Goal: Task Accomplishment & Management: Manage account settings

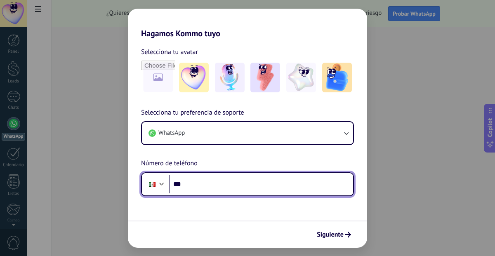
click at [230, 185] on input "***" at bounding box center [261, 184] width 184 height 19
type input "**********"
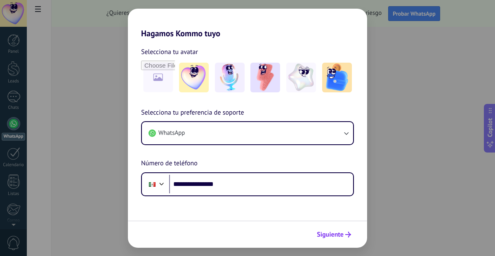
click at [330, 238] on span "Siguiente" at bounding box center [330, 235] width 27 height 6
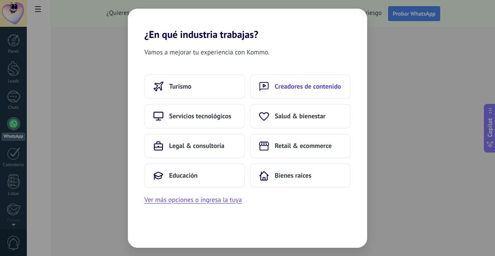
click at [295, 89] on span "Creadores de contenido" at bounding box center [308, 86] width 66 height 8
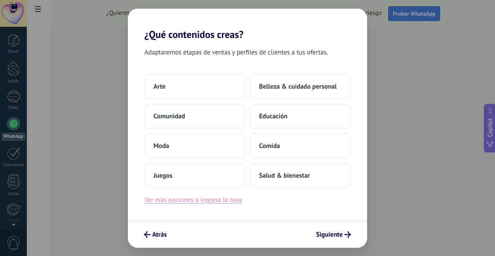
click at [224, 200] on button "Ver más opciones o ingresa la tuya" at bounding box center [192, 200] width 97 height 11
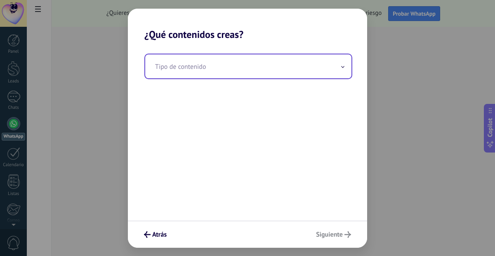
click at [234, 68] on input "text" at bounding box center [248, 66] width 206 height 24
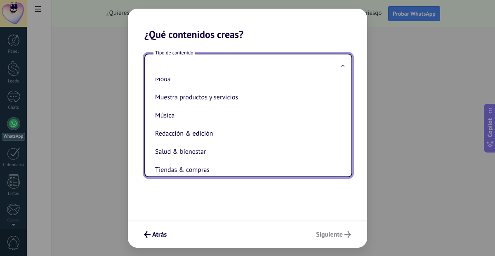
scroll to position [170, 0]
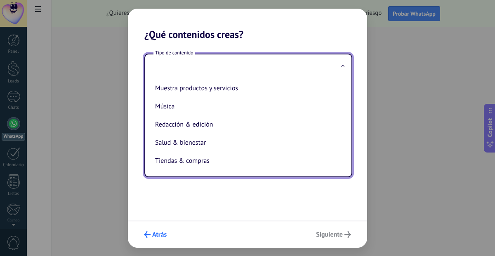
click at [162, 233] on span "Atrás" at bounding box center [159, 235] width 14 height 6
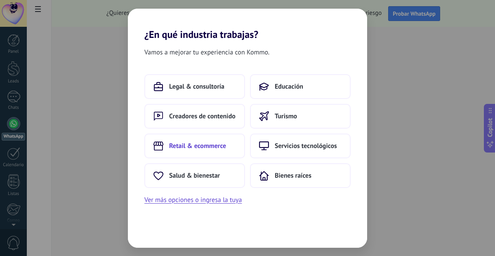
click at [208, 146] on span "Retail & ecommerce" at bounding box center [197, 146] width 57 height 8
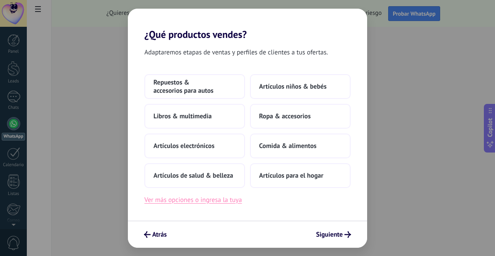
click at [212, 201] on button "Ver más opciones o ingresa la tuya" at bounding box center [192, 200] width 97 height 11
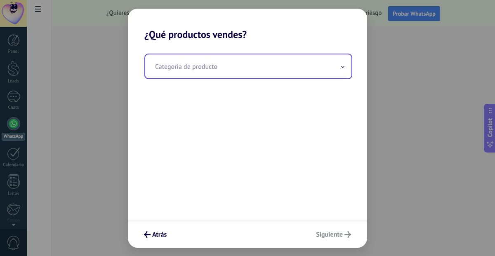
click at [224, 74] on input "text" at bounding box center [248, 66] width 206 height 24
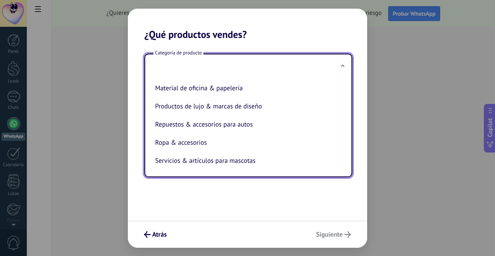
scroll to position [188, 0]
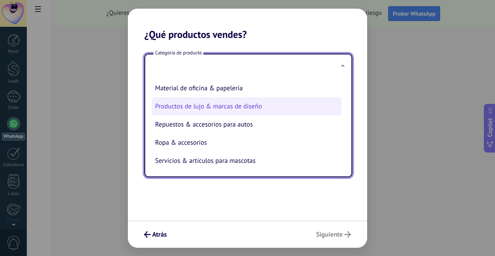
click at [211, 111] on li "Productos de lujo & marcas de diseño" at bounding box center [247, 106] width 190 height 18
type input "**********"
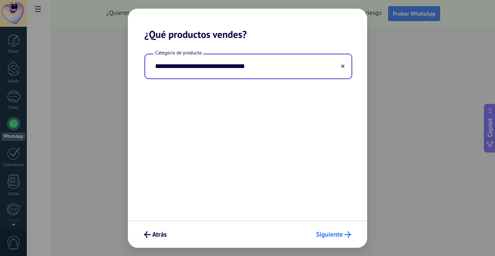
click at [334, 232] on span "Siguiente" at bounding box center [329, 235] width 27 height 6
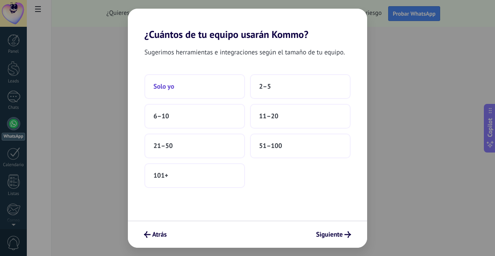
click at [219, 87] on button "Solo yo" at bounding box center [194, 86] width 101 height 25
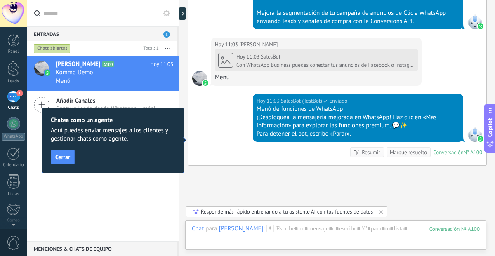
scroll to position [745, 0]
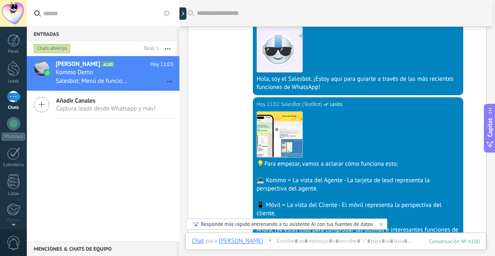
scroll to position [0, 0]
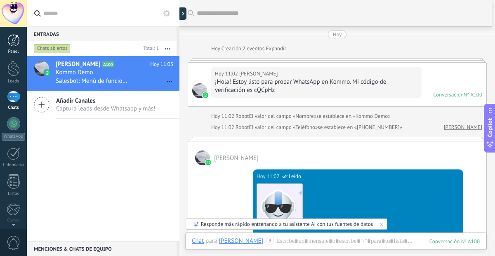
click at [19, 41] on link "Panel" at bounding box center [13, 44] width 27 height 20
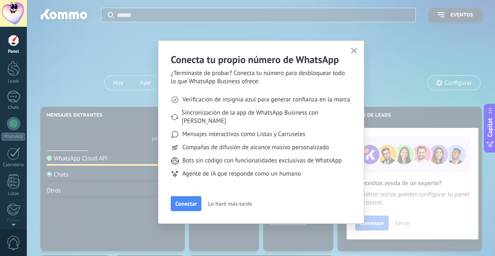
click at [184, 201] on span "Conectar" at bounding box center [185, 204] width 21 height 6
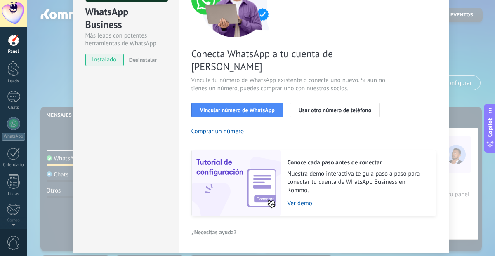
scroll to position [99, 0]
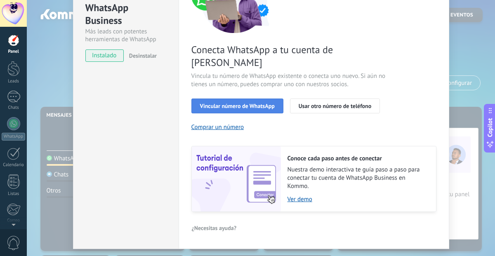
click at [257, 103] on span "Vincular número de WhatsApp" at bounding box center [237, 106] width 75 height 6
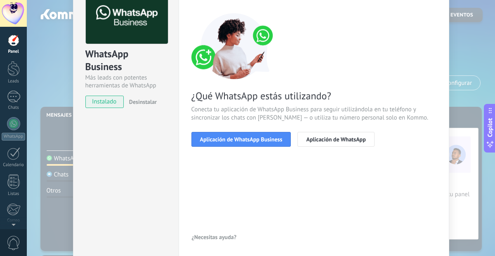
scroll to position [51, 0]
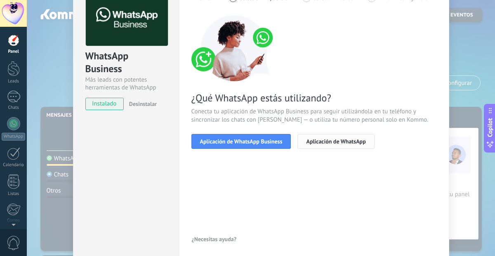
click at [319, 143] on span "Aplicación de WhatsApp" at bounding box center [335, 142] width 59 height 6
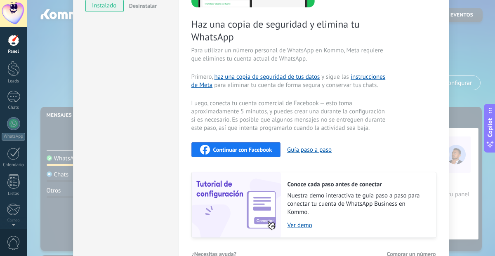
scroll to position [151, 0]
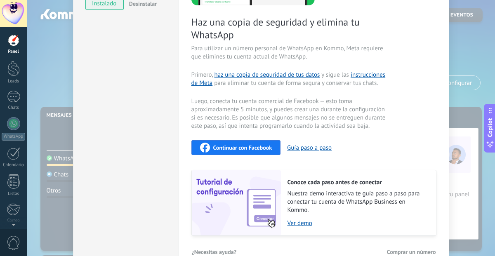
click at [248, 148] on span "Continuar con Facebook" at bounding box center [242, 148] width 59 height 6
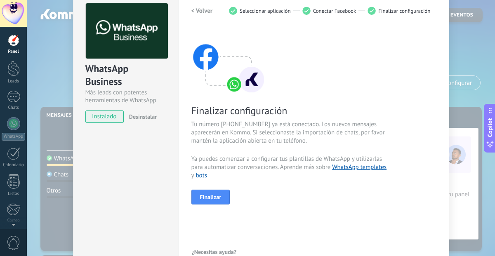
scroll to position [54, 0]
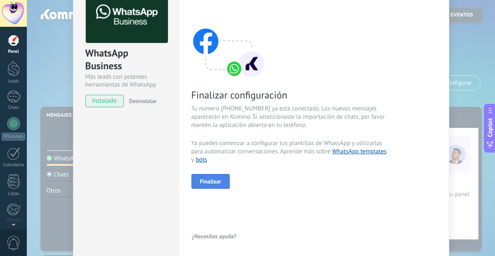
click at [205, 182] on span "Finalizar" at bounding box center [210, 182] width 21 height 6
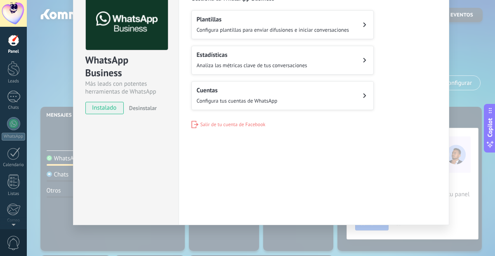
scroll to position [0, 0]
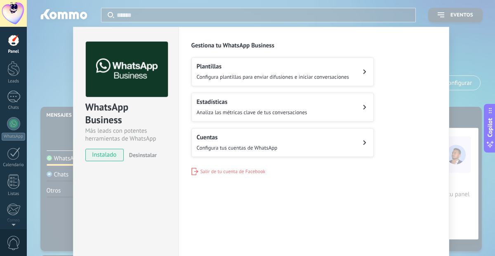
click at [341, 63] on h2 "Plantillas" at bounding box center [273, 67] width 153 height 8
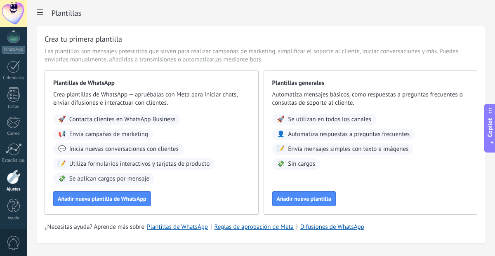
click at [20, 15] on div at bounding box center [13, 13] width 27 height 27
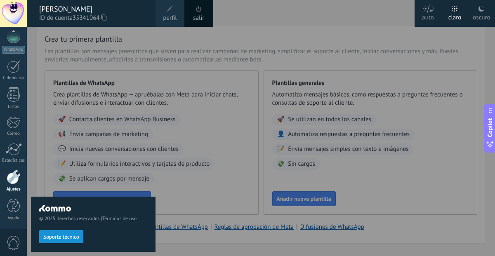
click at [197, 194] on div at bounding box center [274, 128] width 495 height 256
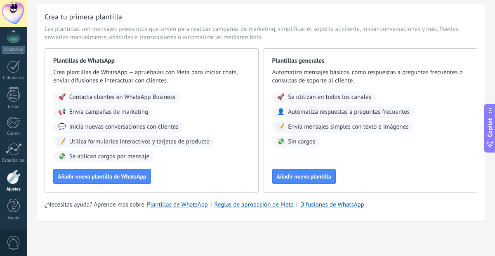
scroll to position [0, 0]
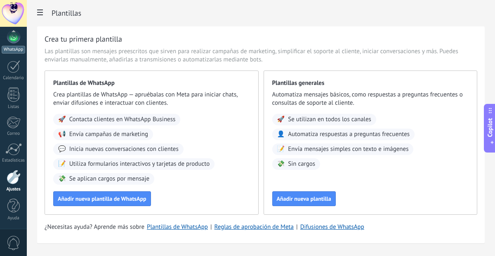
click at [11, 52] on div "WhatsApp" at bounding box center [14, 50] width 24 height 8
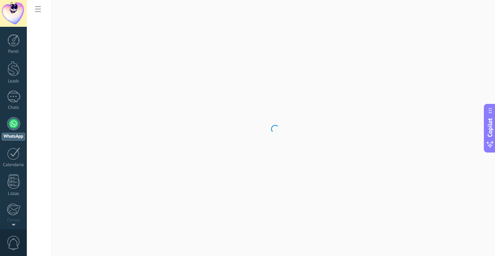
click at [14, 127] on div at bounding box center [13, 123] width 13 height 13
click at [16, 13] on div at bounding box center [13, 13] width 27 height 27
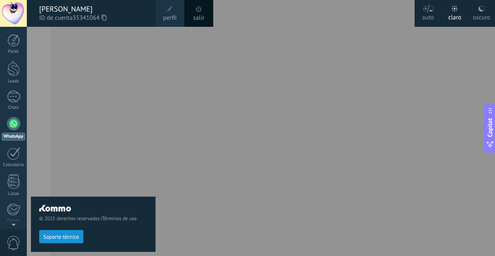
click at [55, 6] on div "[PERSON_NAME]" at bounding box center [93, 9] width 108 height 9
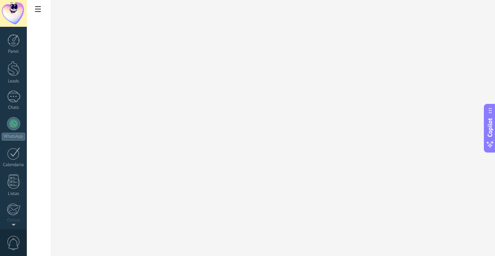
scroll to position [87, 0]
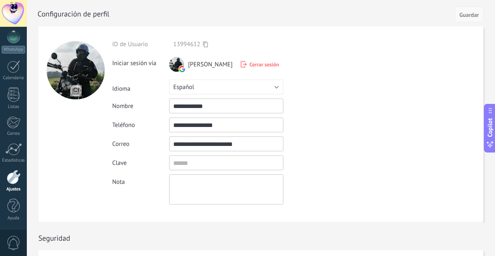
click at [473, 15] on span "Guardar" at bounding box center [468, 15] width 19 height 6
click at [471, 14] on span "Guardar" at bounding box center [468, 15] width 19 height 6
click at [61, 174] on div at bounding box center [75, 123] width 74 height 195
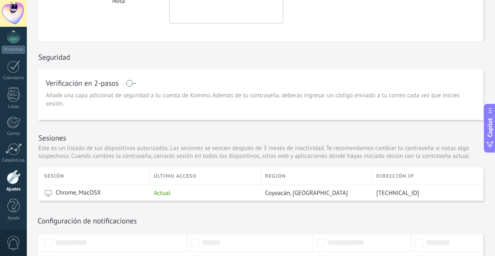
scroll to position [183, 0]
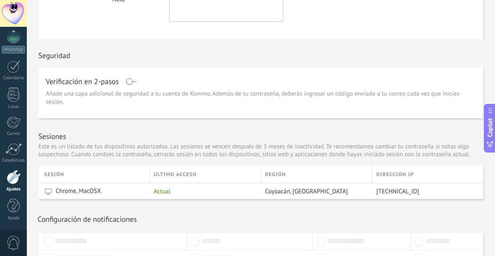
click at [130, 83] on span at bounding box center [131, 81] width 10 height 7
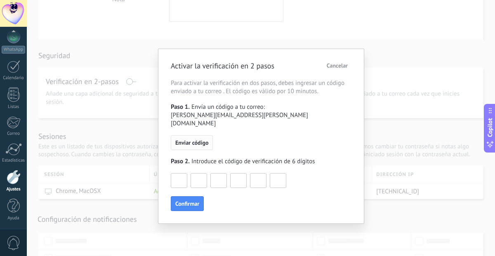
click at [207, 140] on span "Enviar código" at bounding box center [191, 143] width 33 height 6
click at [179, 174] on input at bounding box center [179, 180] width 16 height 13
type input "*"
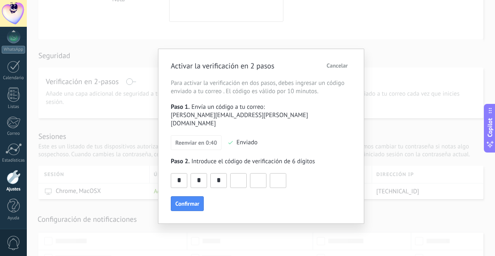
type input "*"
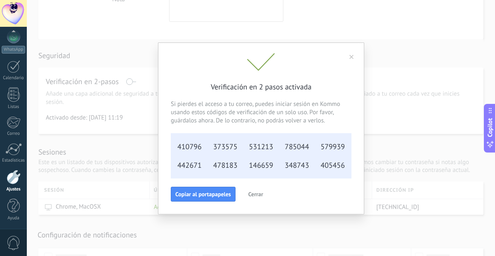
click at [257, 196] on span "Cerrar" at bounding box center [255, 194] width 15 height 6
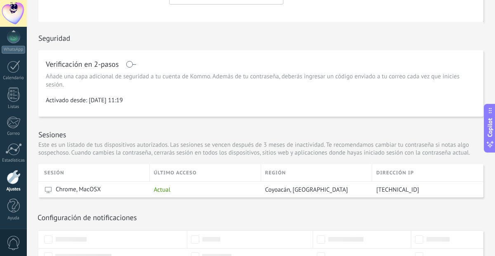
scroll to position [0, 0]
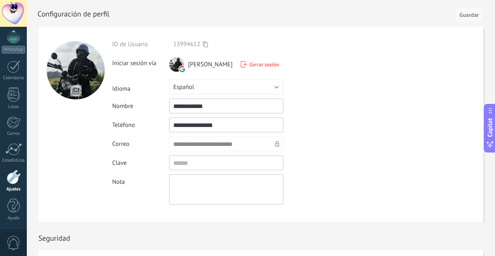
click at [473, 15] on span "Guardar" at bounding box center [468, 15] width 19 height 6
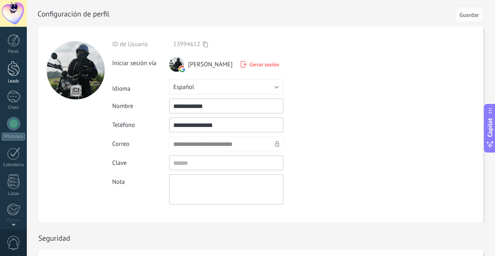
click at [7, 74] on div at bounding box center [13, 68] width 12 height 15
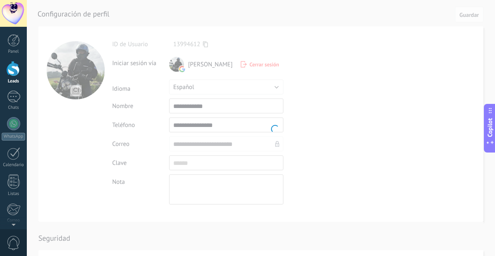
click at [139, 86] on body ".abecls-1,.abecls-2{fill-rule:evenodd}.abecls-2{fill:#fff} .abhcls-1{fill:none}…" at bounding box center [247, 128] width 495 height 256
click at [420, 71] on body ".abecls-1,.abecls-2{fill-rule:evenodd}.abecls-2{fill:#fff} .abhcls-1{fill:none}…" at bounding box center [247, 128] width 495 height 256
click at [144, 242] on span "Reconectar" at bounding box center [139, 243] width 27 height 6
click at [206, 183] on body ".abecls-1,.abecls-2{fill-rule:evenodd}.abecls-2{fill:#fff} .abhcls-1{fill:none}…" at bounding box center [247, 128] width 495 height 256
